Goal: Navigation & Orientation: Find specific page/section

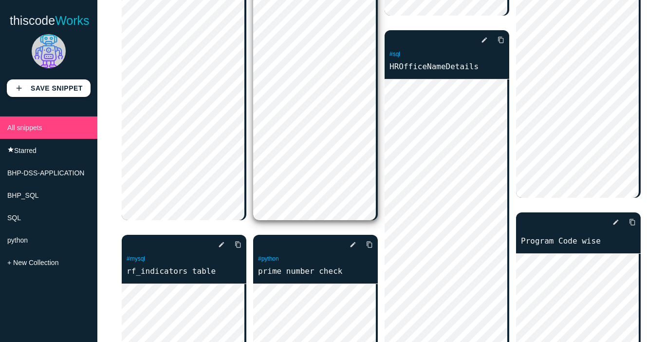
scroll to position [195, 0]
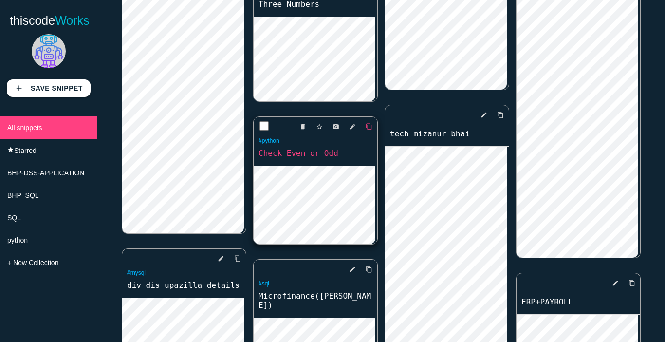
scroll to position [1850, 0]
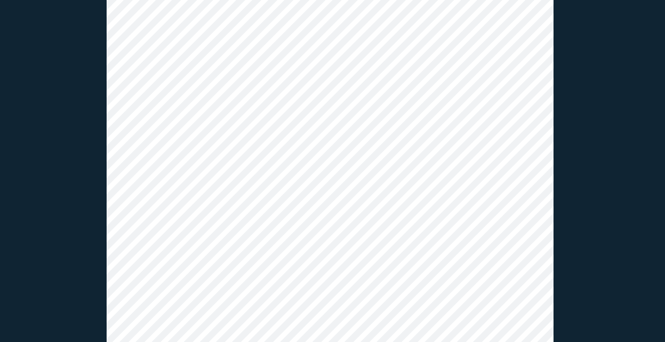
scroll to position [341, 0]
